Goal: Task Accomplishment & Management: Complete application form

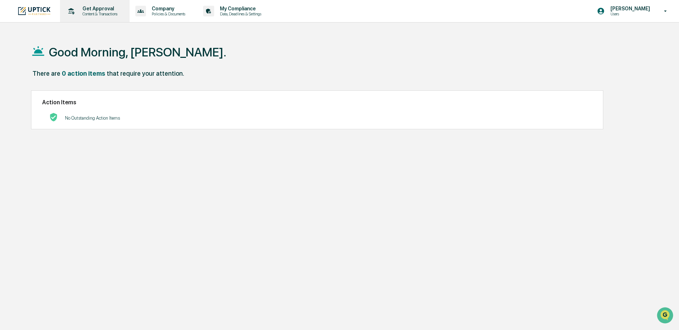
click at [95, 11] on p "Get Approval" at bounding box center [99, 9] width 44 height 6
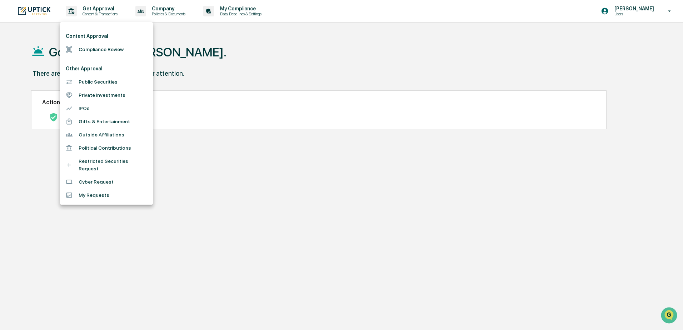
click at [99, 47] on li "Compliance Review" at bounding box center [106, 49] width 93 height 13
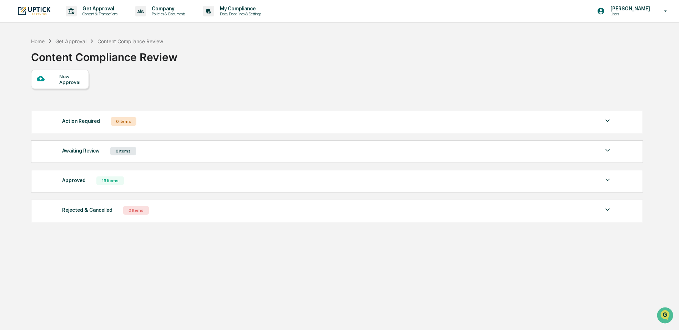
click at [66, 78] on div "New Approval" at bounding box center [71, 79] width 24 height 11
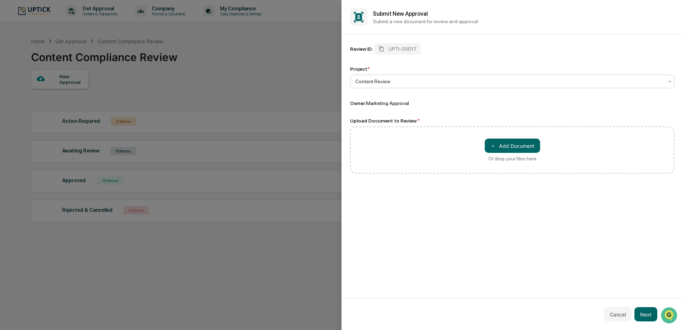
click at [428, 81] on div at bounding box center [509, 81] width 308 height 7
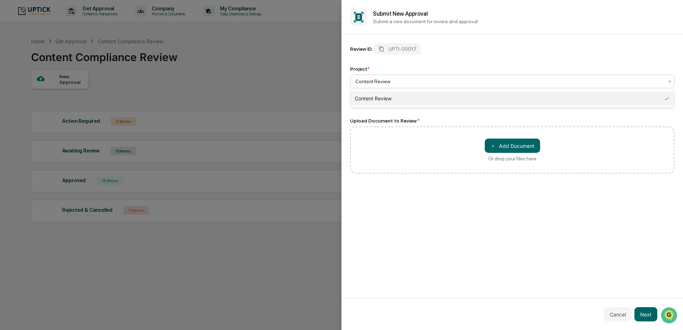
click at [465, 61] on div "Review ID: UPTI-00017 Project * 1 result available. Use Up and Down to choose o…" at bounding box center [512, 74] width 324 height 63
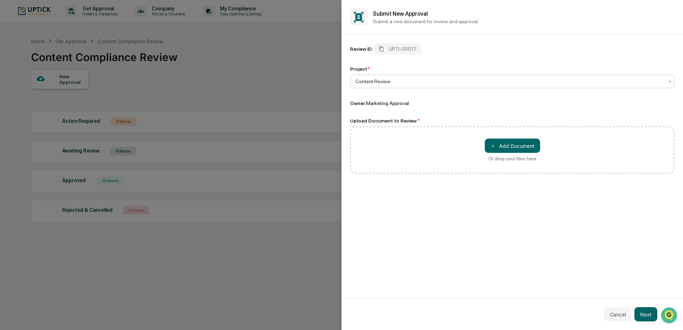
click at [401, 77] on div "Content Review" at bounding box center [509, 81] width 315 height 10
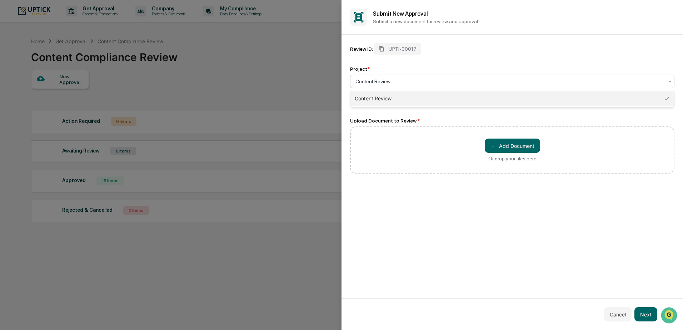
click at [401, 77] on div "Content Review" at bounding box center [509, 81] width 315 height 10
click at [428, 118] on div "Upload Document to Review *" at bounding box center [512, 121] width 324 height 6
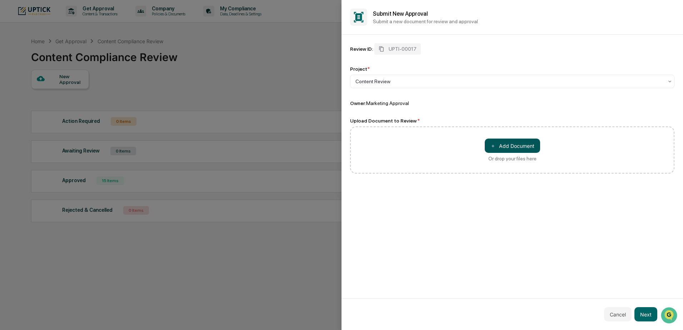
click at [521, 145] on button "＋ Add Document" at bounding box center [511, 146] width 55 height 14
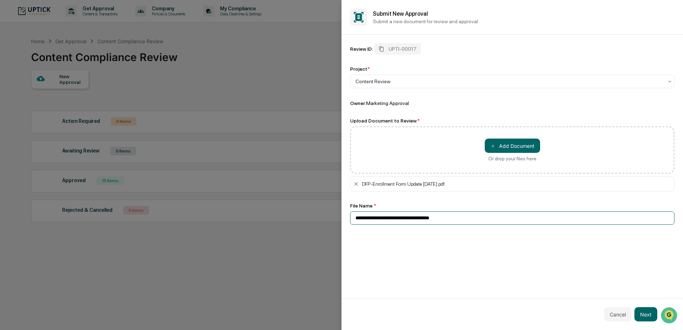
click at [503, 218] on input "**********" at bounding box center [512, 217] width 324 height 13
click at [649, 315] on button "Next" at bounding box center [645, 314] width 23 height 14
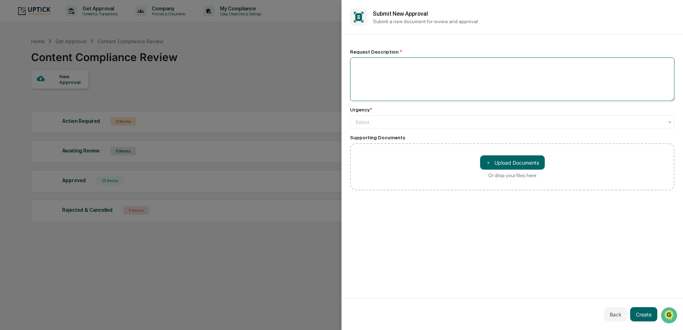
click at [448, 91] on textarea at bounding box center [512, 79] width 324 height 44
type textarea "**********"
click at [421, 125] on div at bounding box center [509, 122] width 308 height 7
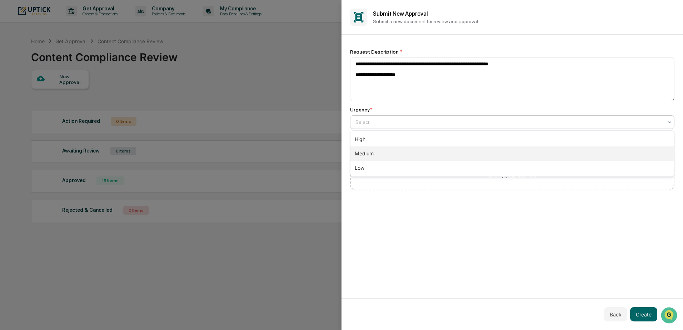
click at [404, 150] on div "Medium" at bounding box center [511, 153] width 323 height 14
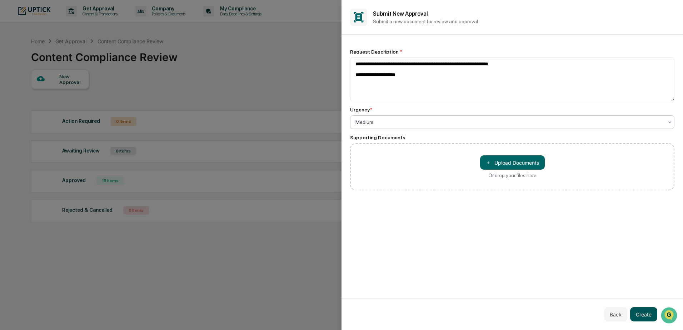
click at [646, 316] on button "Create" at bounding box center [643, 314] width 27 height 14
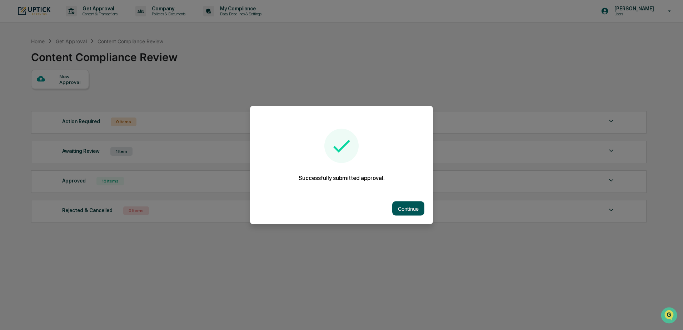
click at [408, 210] on button "Continue" at bounding box center [408, 208] width 32 height 14
